Goal: Information Seeking & Learning: Learn about a topic

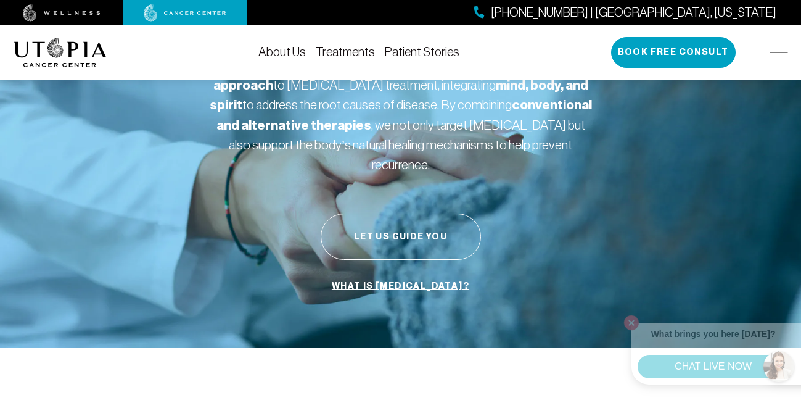
scroll to position [133, 0]
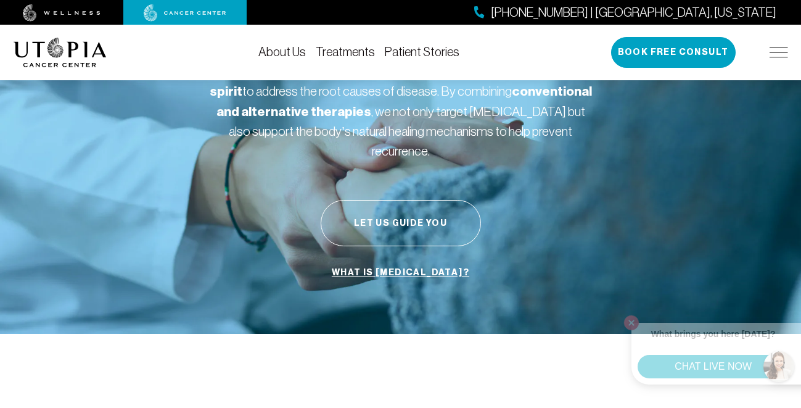
click at [359, 49] on link "Treatments" at bounding box center [345, 52] width 59 height 14
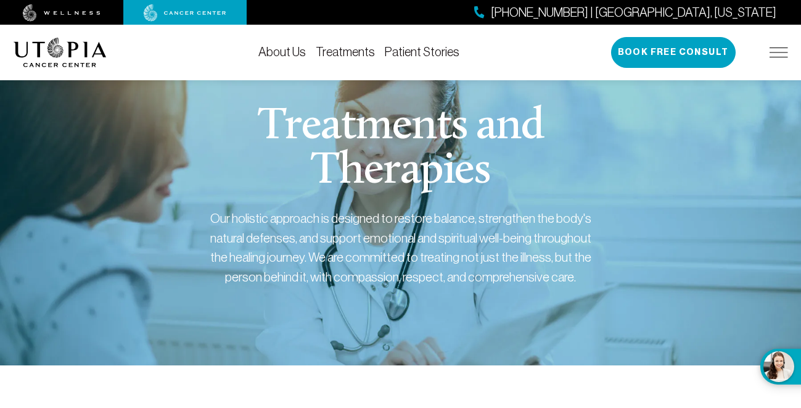
click at [777, 59] on div "[PHONE_NUMBER] | [GEOGRAPHIC_DATA], [US_STATE] Book Free Consult" at bounding box center [699, 52] width 177 height 31
click at [777, 52] on img at bounding box center [778, 52] width 18 height 10
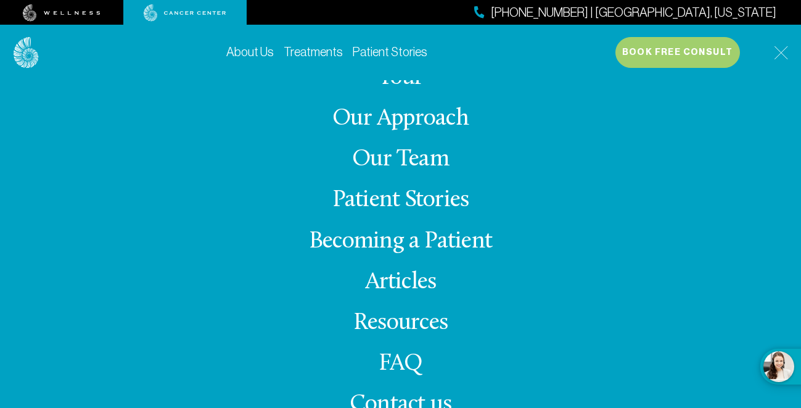
click at [420, 122] on link "Our Approach" at bounding box center [400, 119] width 136 height 24
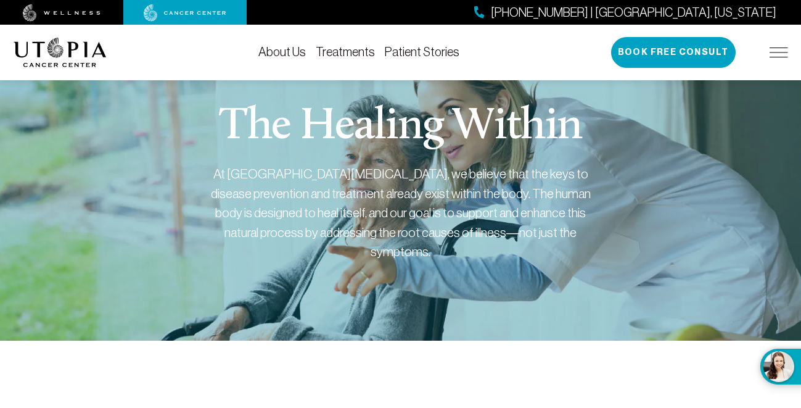
click at [781, 51] on img at bounding box center [778, 52] width 18 height 10
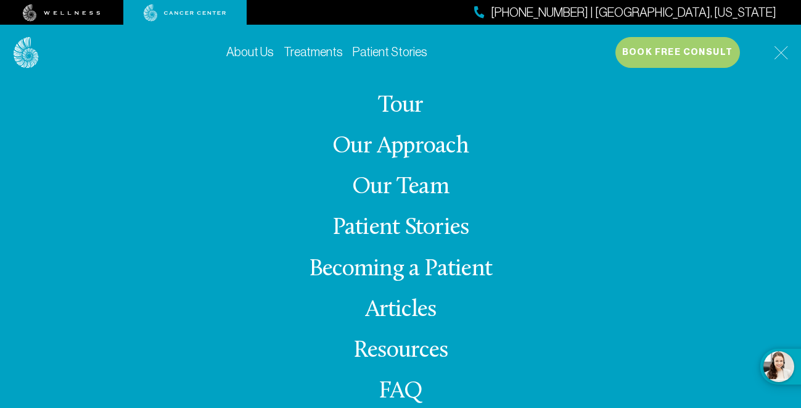
scroll to position [28, 0]
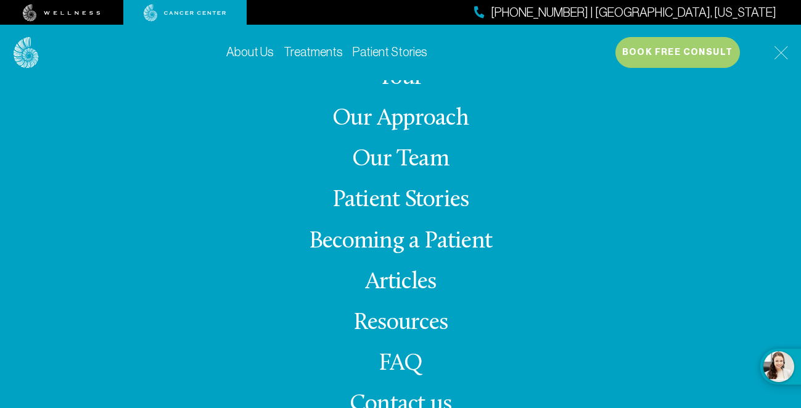
click at [406, 284] on link "Articles" at bounding box center [401, 282] width 72 height 24
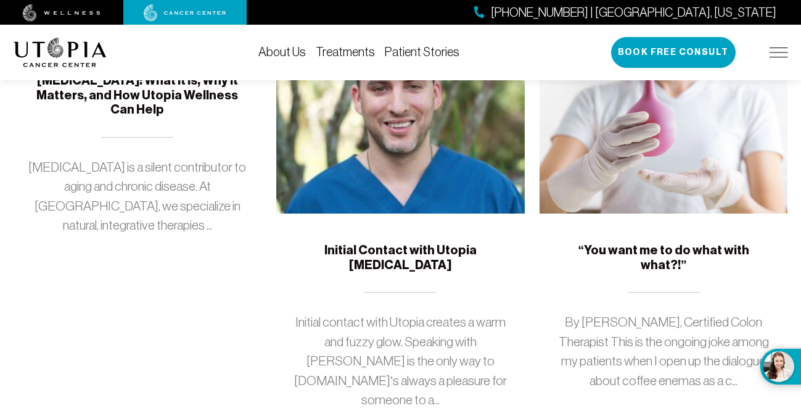
scroll to position [270, 0]
